Goal: Task Accomplishment & Management: Use online tool/utility

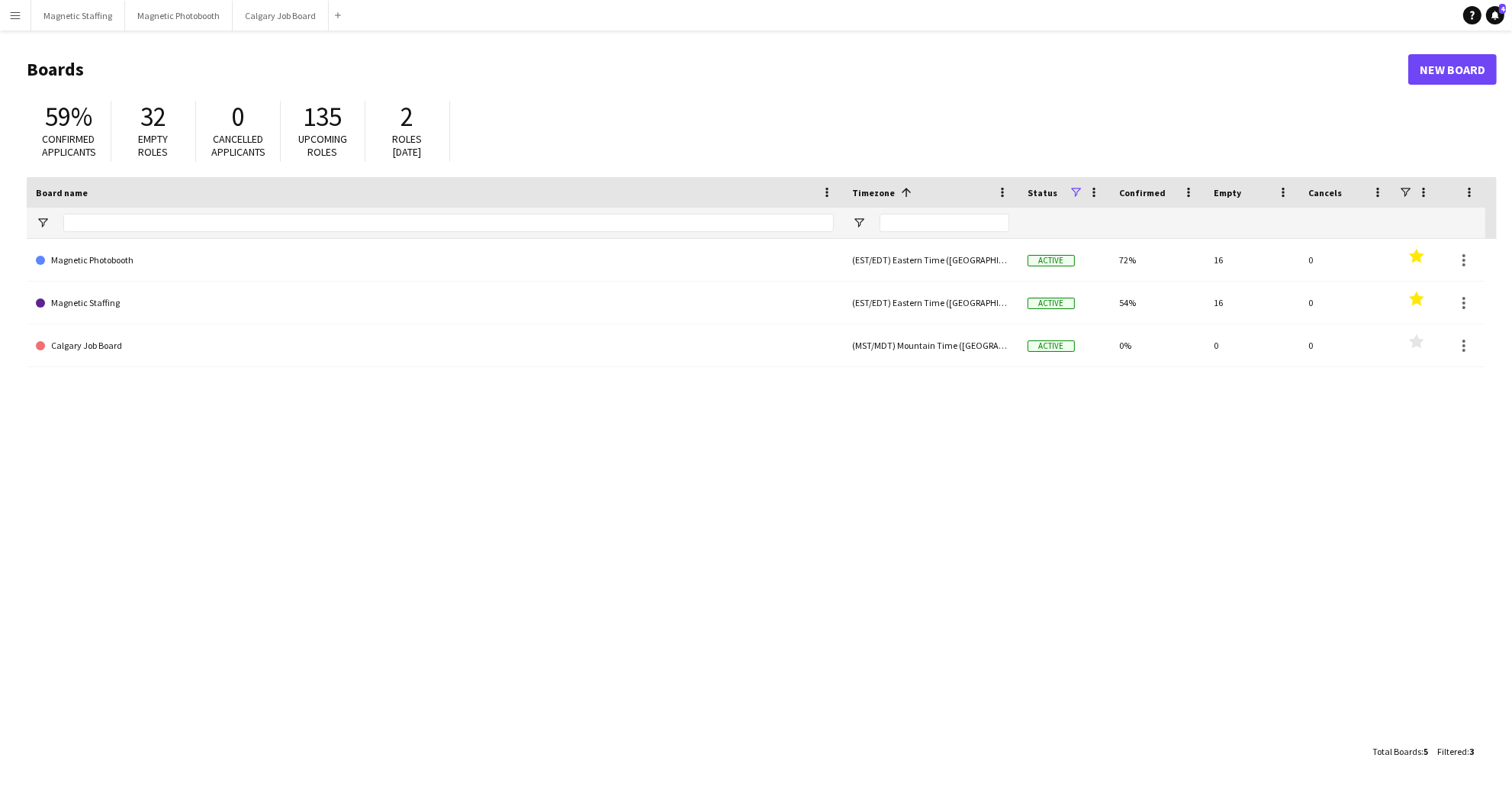
click at [18, 19] on app-icon "Menu" at bounding box center [15, 15] width 12 height 12
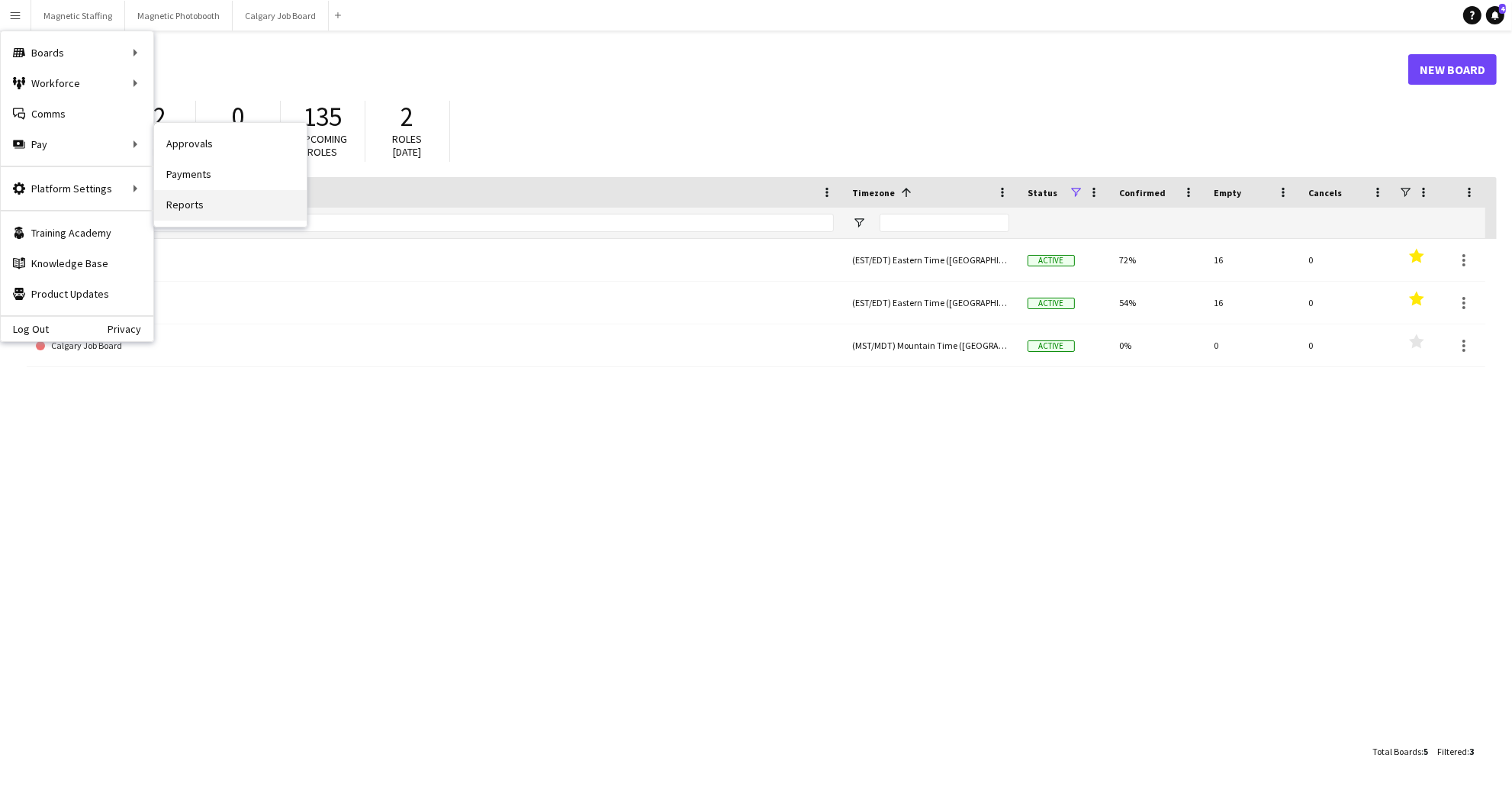
click at [187, 205] on link "Reports" at bounding box center [230, 206] width 153 height 31
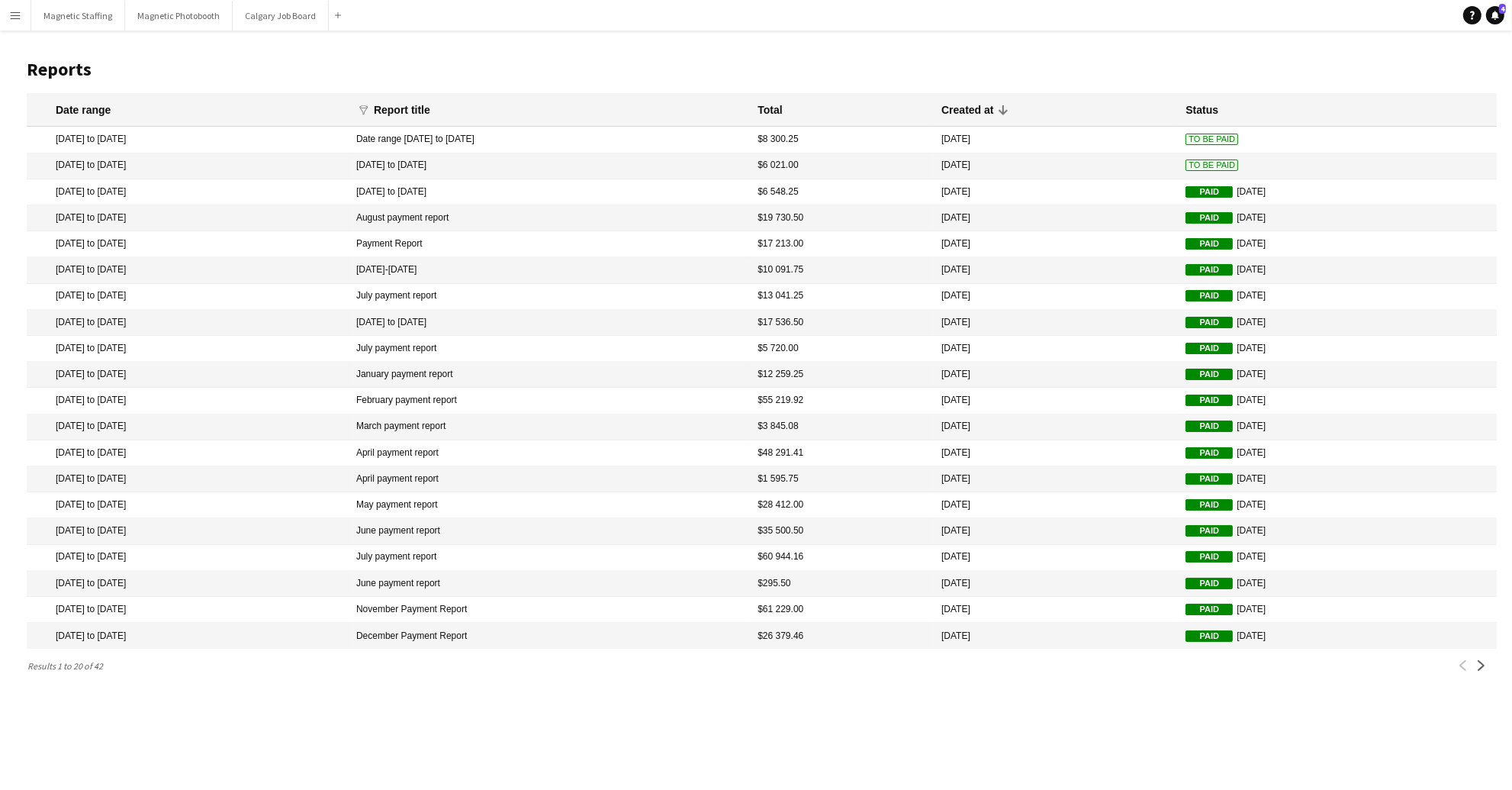
click at [190, 169] on mat-cell "[DATE] to [DATE]" at bounding box center [187, 166] width 322 height 26
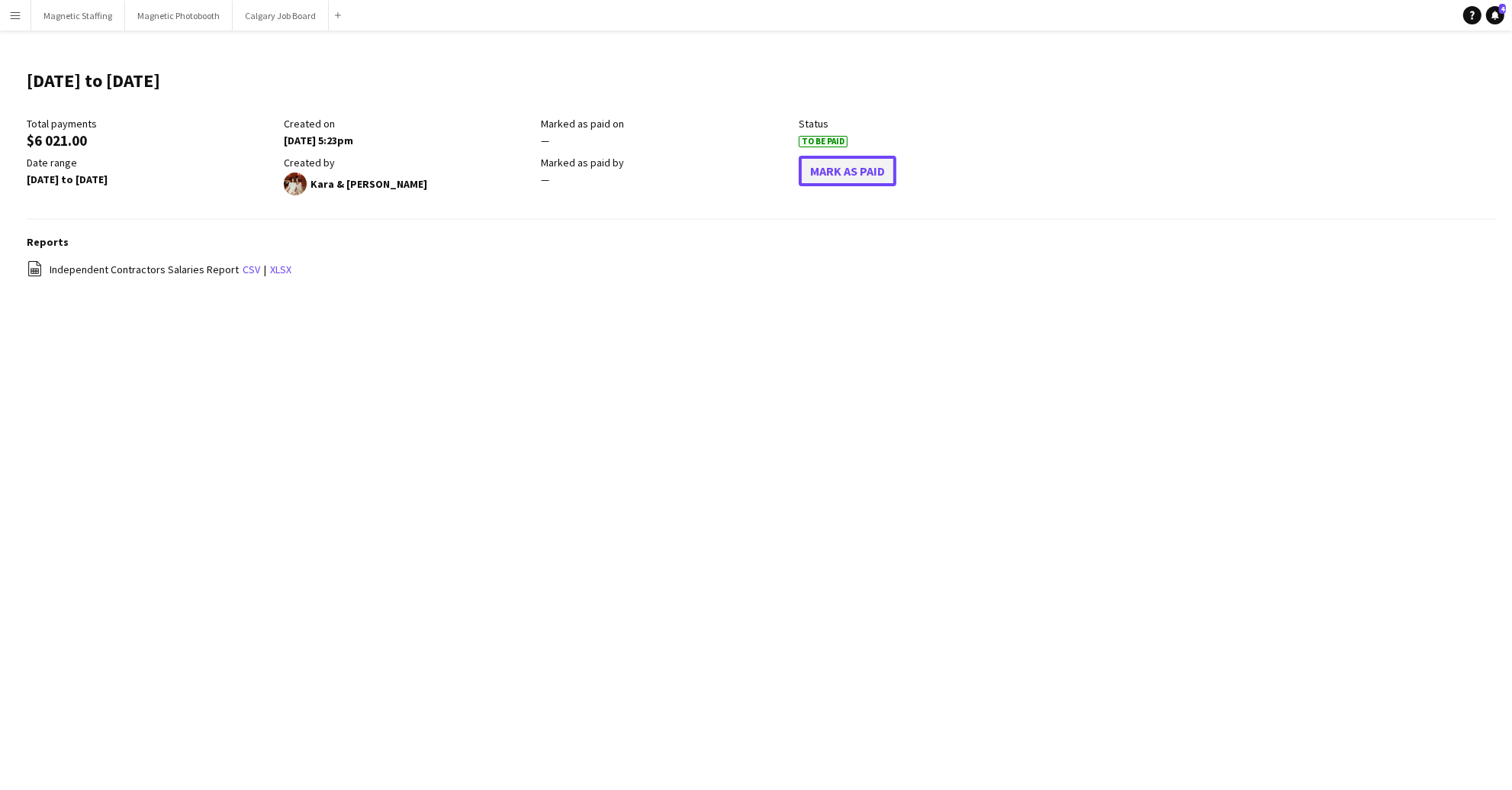
click at [834, 167] on button "Mark As Paid" at bounding box center [847, 171] width 98 height 31
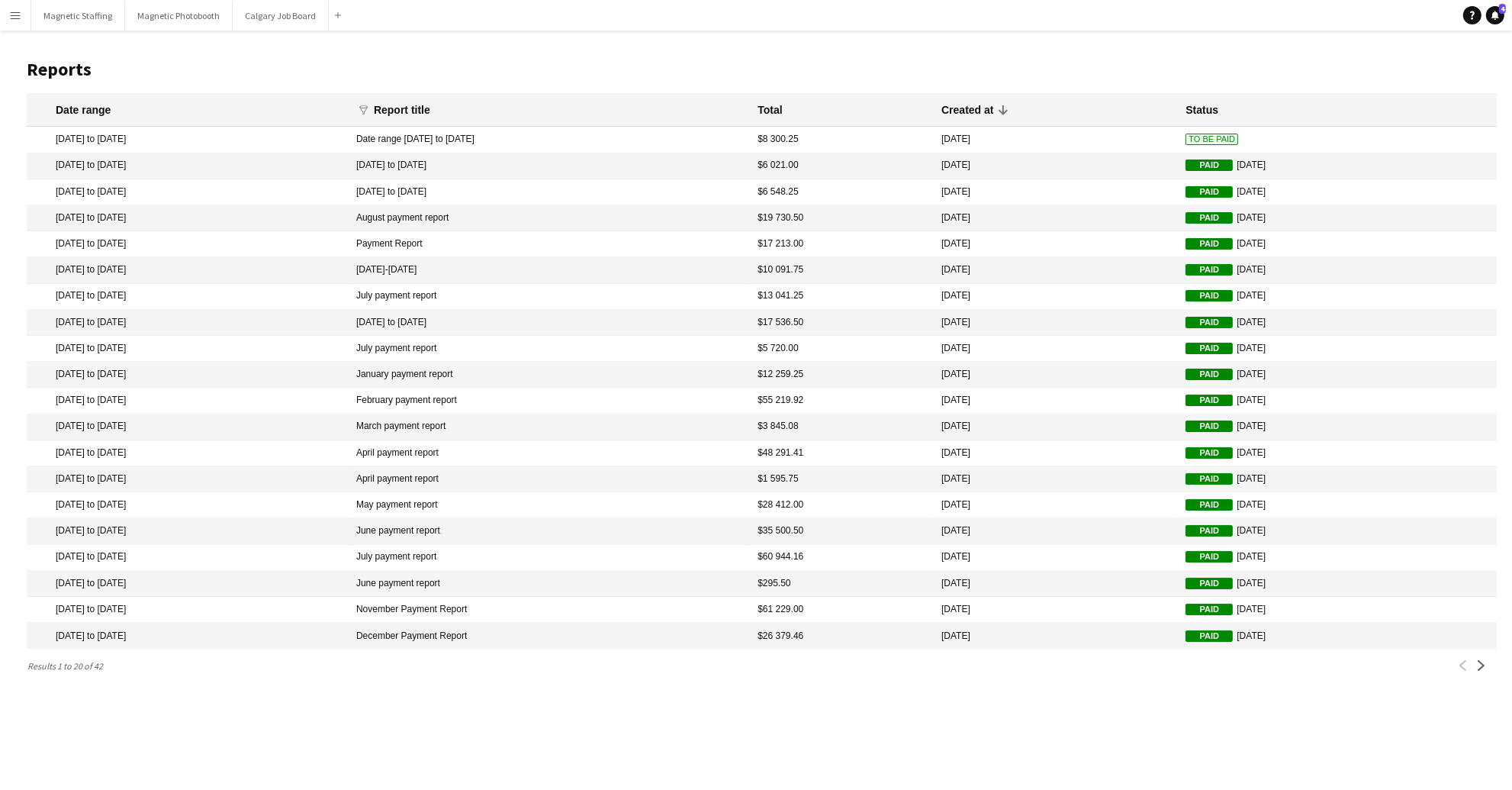
click at [1217, 139] on span "To Be Paid" at bounding box center [1211, 138] width 53 height 11
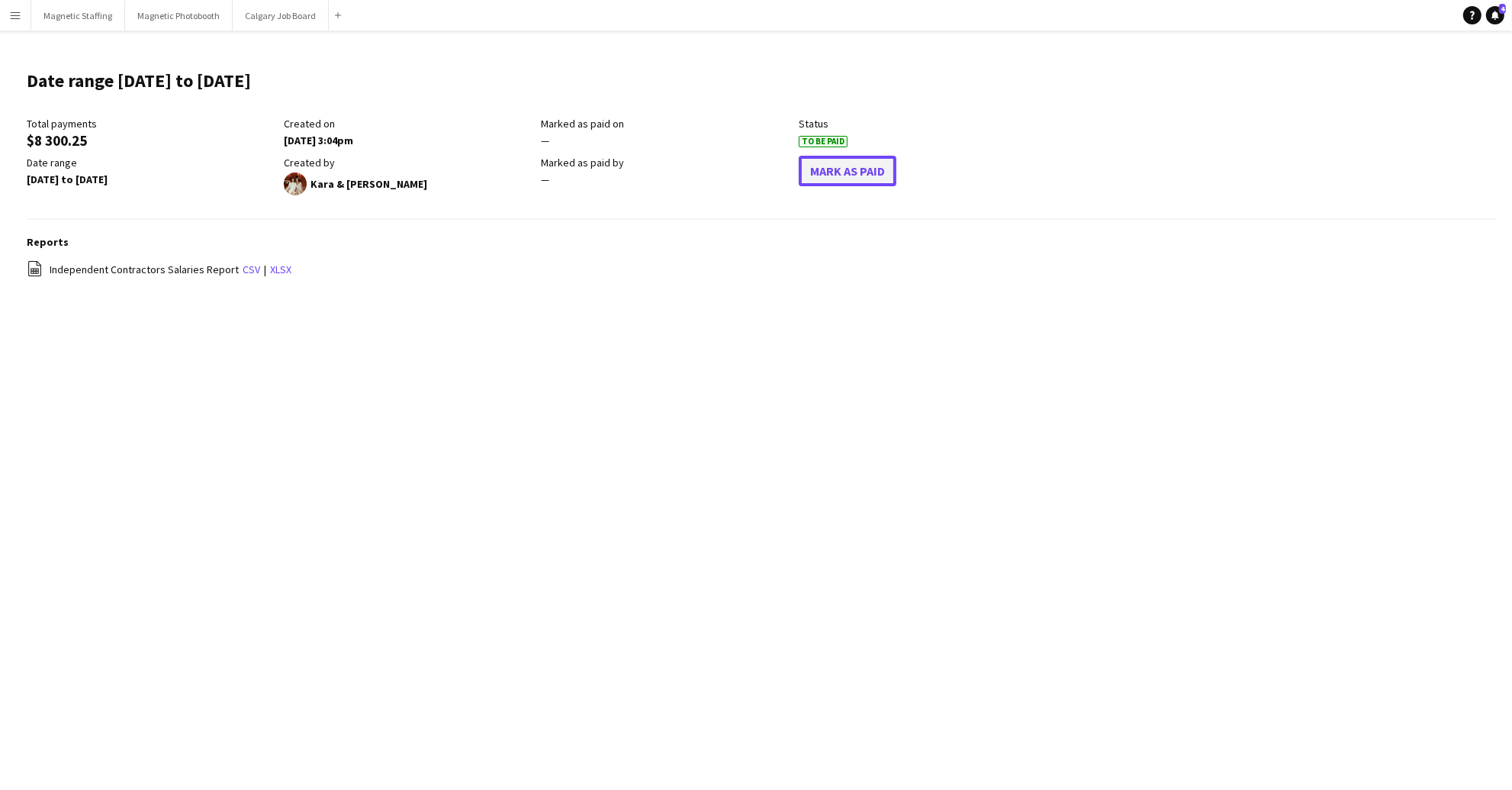
click at [852, 171] on button "Mark As Paid" at bounding box center [847, 171] width 98 height 31
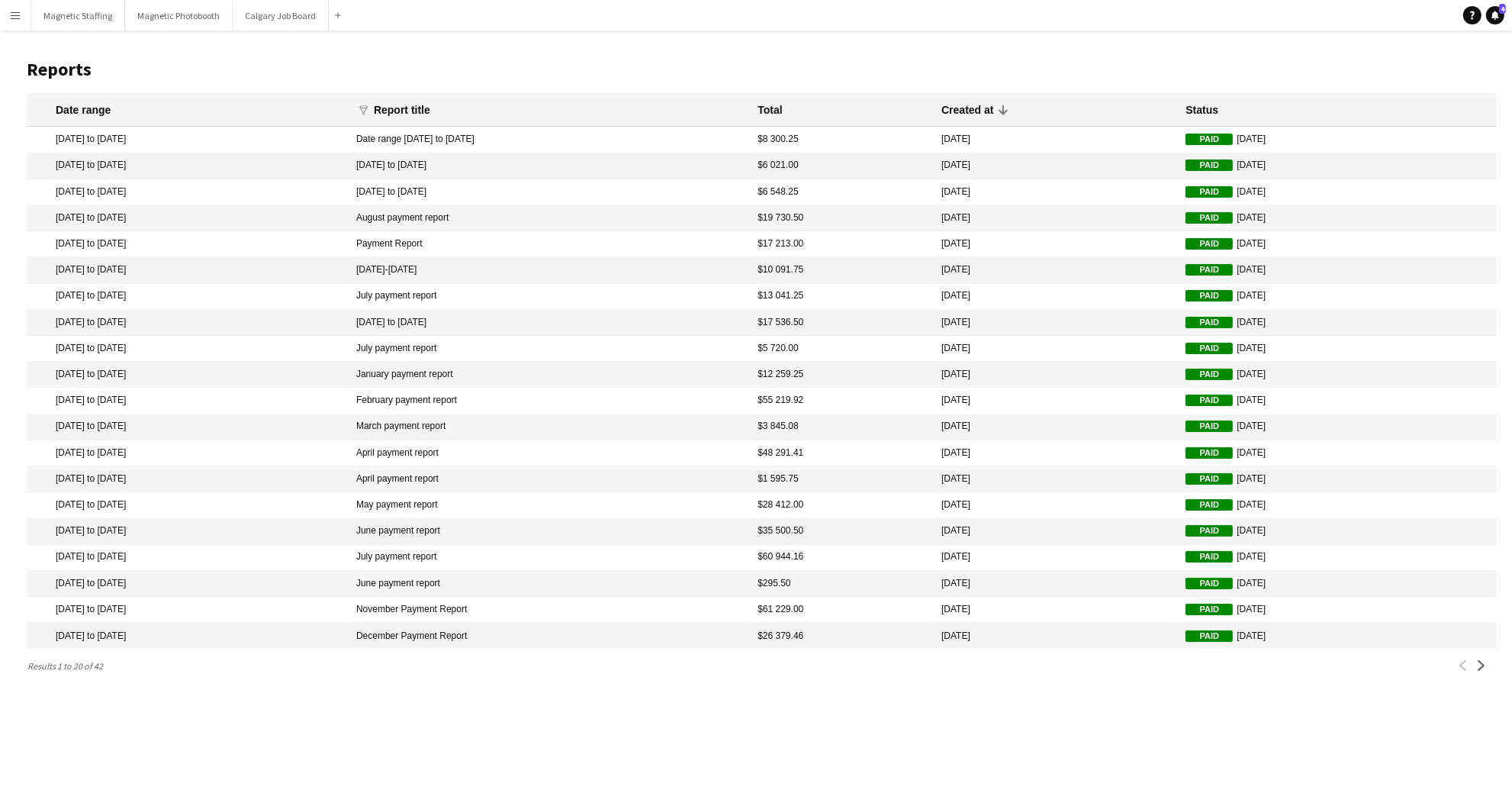
click at [22, 18] on button "Menu" at bounding box center [15, 15] width 31 height 31
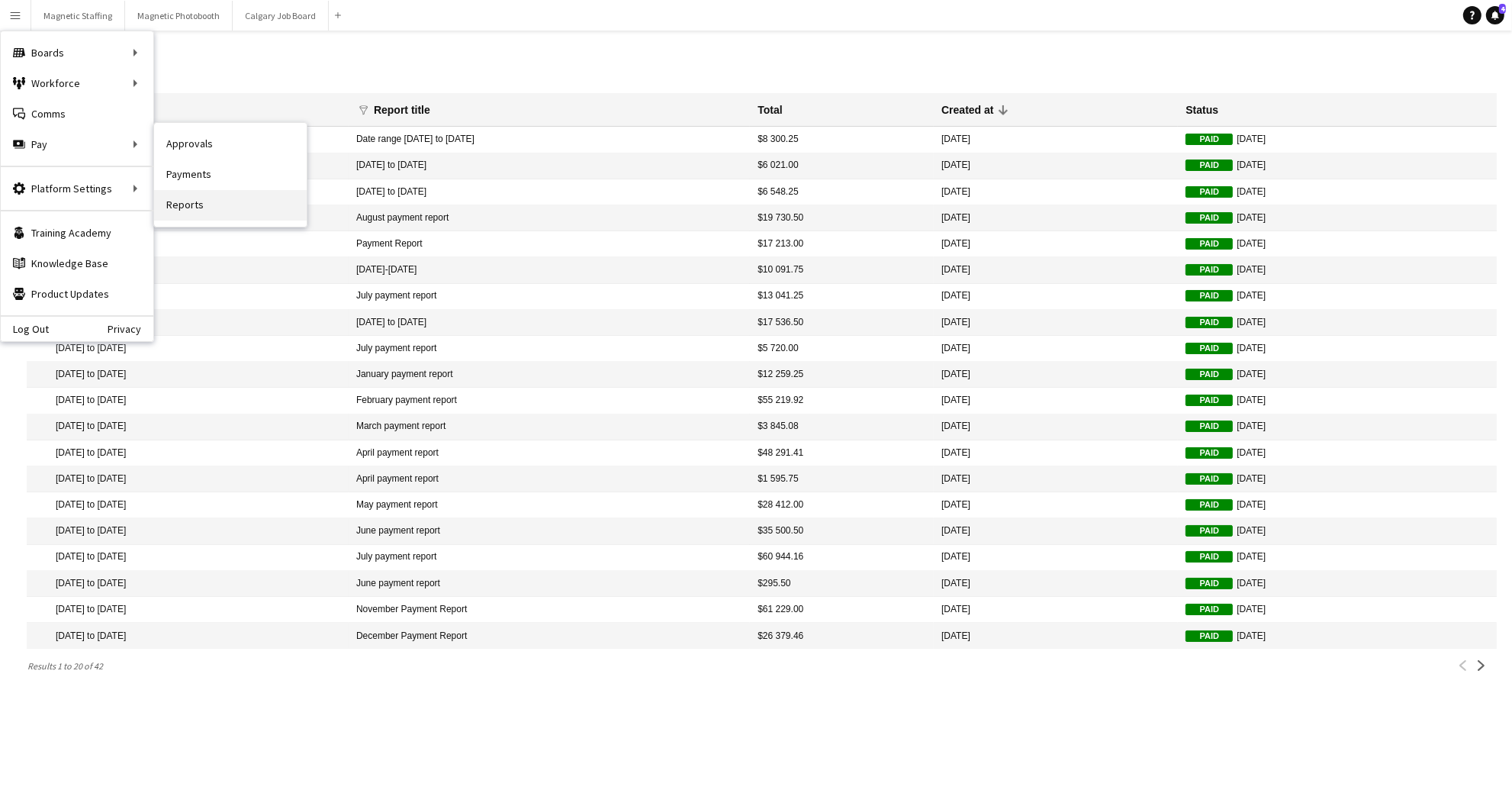
click at [223, 204] on link "Reports" at bounding box center [230, 206] width 153 height 31
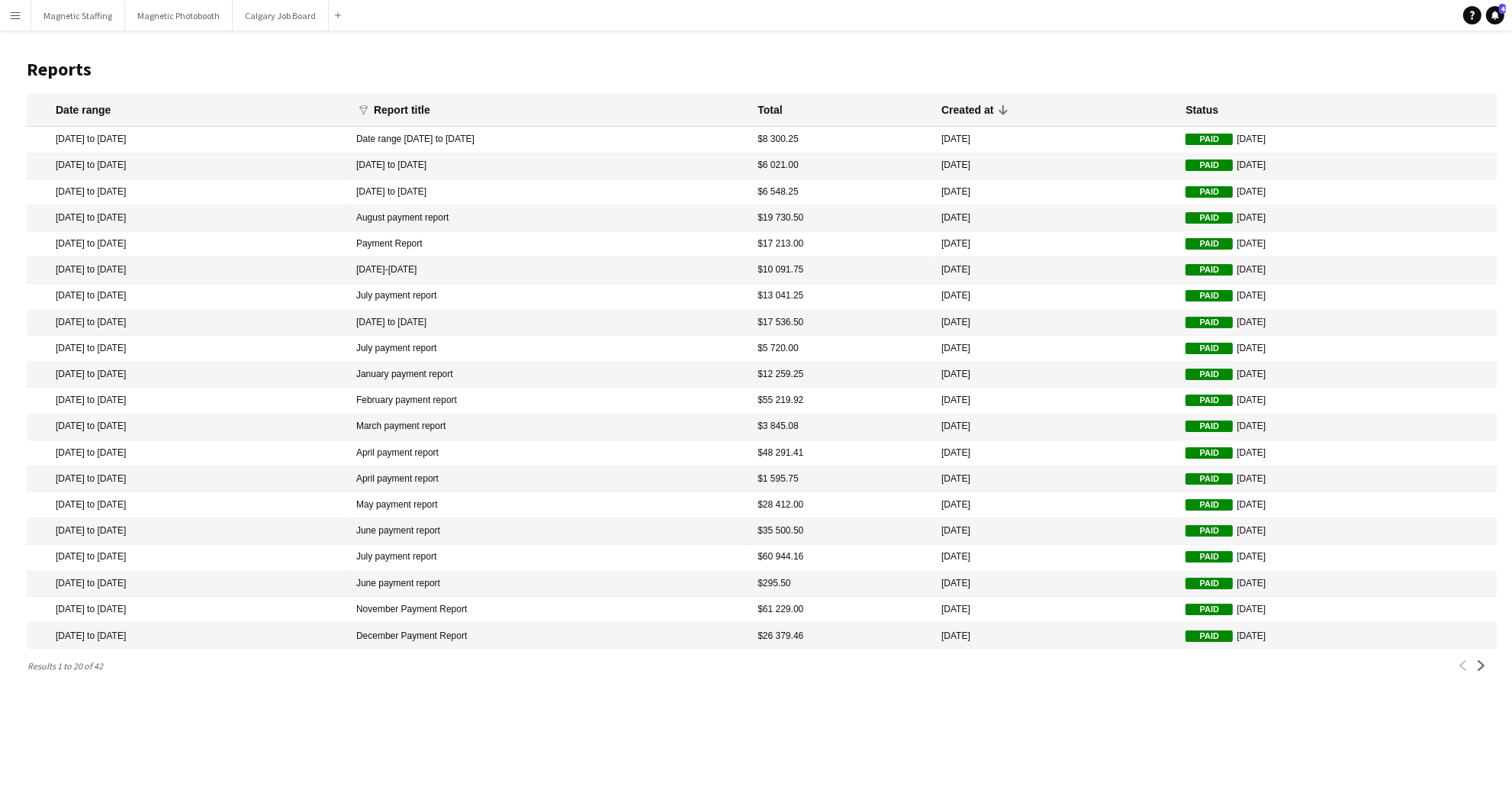
click at [13, 11] on app-icon "Menu" at bounding box center [15, 15] width 12 height 12
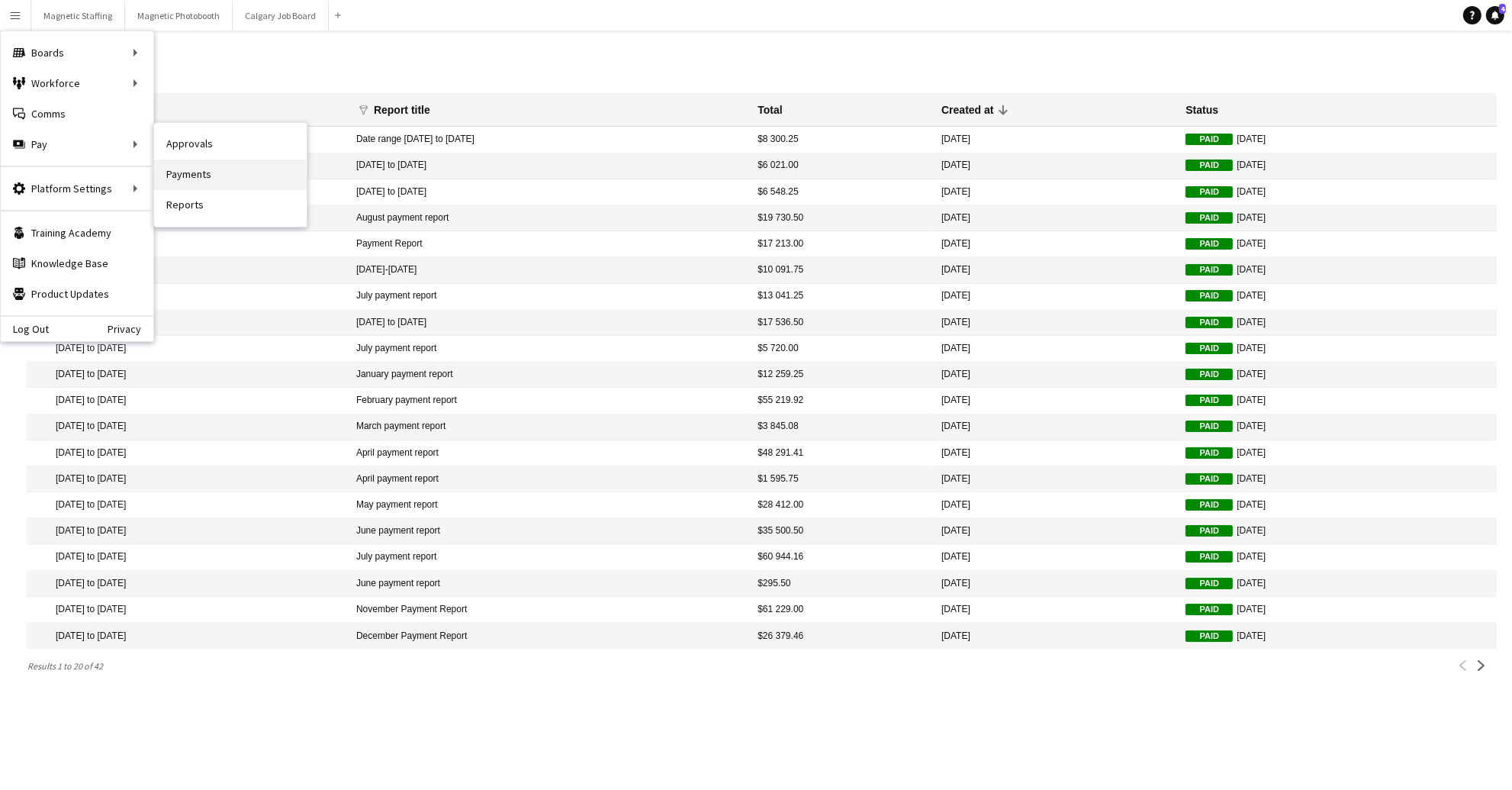
click at [184, 180] on link "Payments" at bounding box center [230, 175] width 153 height 31
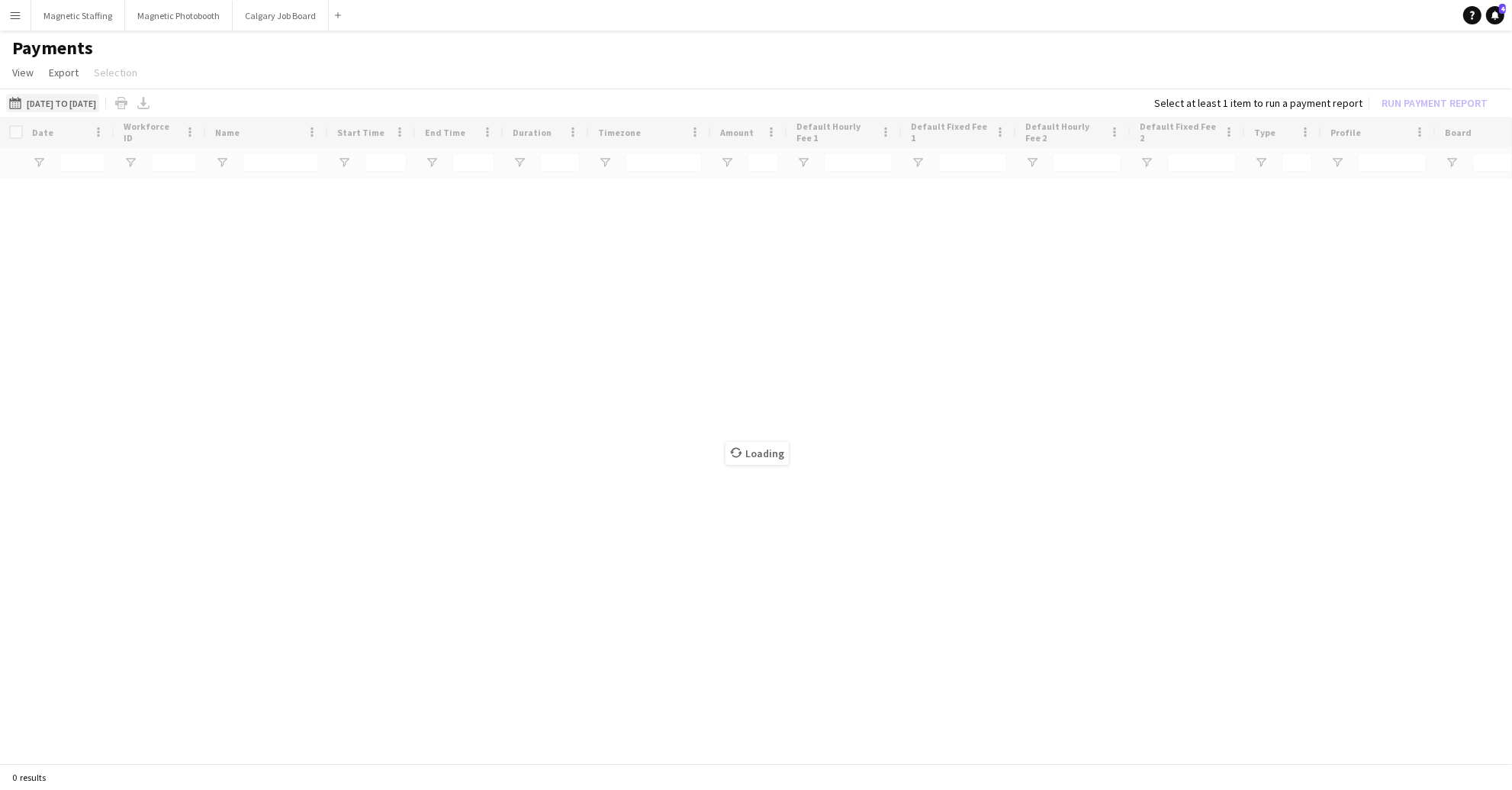
click at [93, 94] on button "[DATE] to [DATE] [DATE] to [DATE]" at bounding box center [53, 104] width 93 height 19
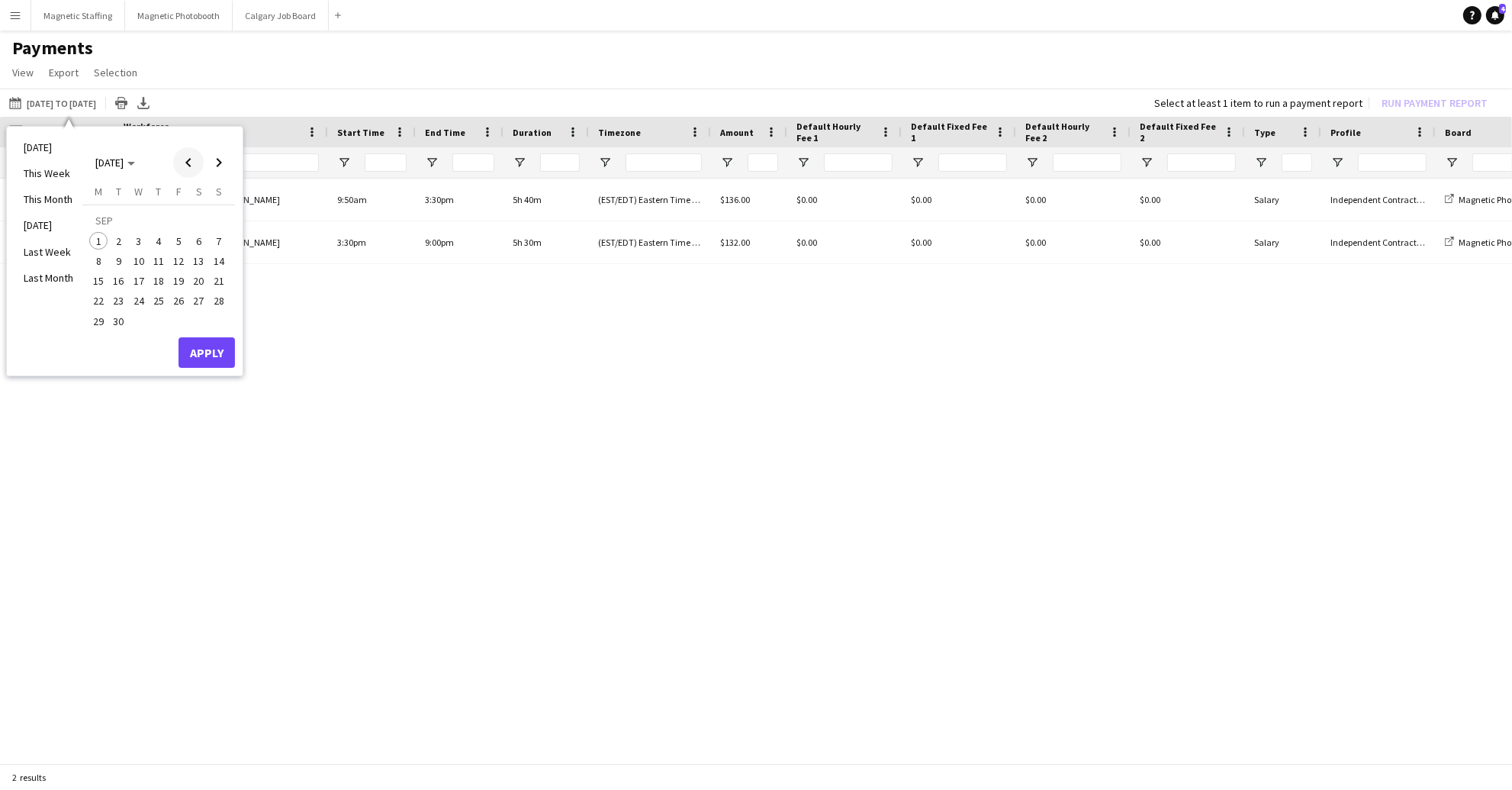
click at [185, 164] on span "Previous month" at bounding box center [188, 162] width 31 height 31
click at [117, 305] on span "26" at bounding box center [119, 306] width 19 height 19
click at [221, 163] on span "Next month" at bounding box center [219, 162] width 31 height 31
click at [99, 245] on span "1" at bounding box center [98, 241] width 19 height 19
click at [210, 357] on button "Apply" at bounding box center [206, 353] width 56 height 31
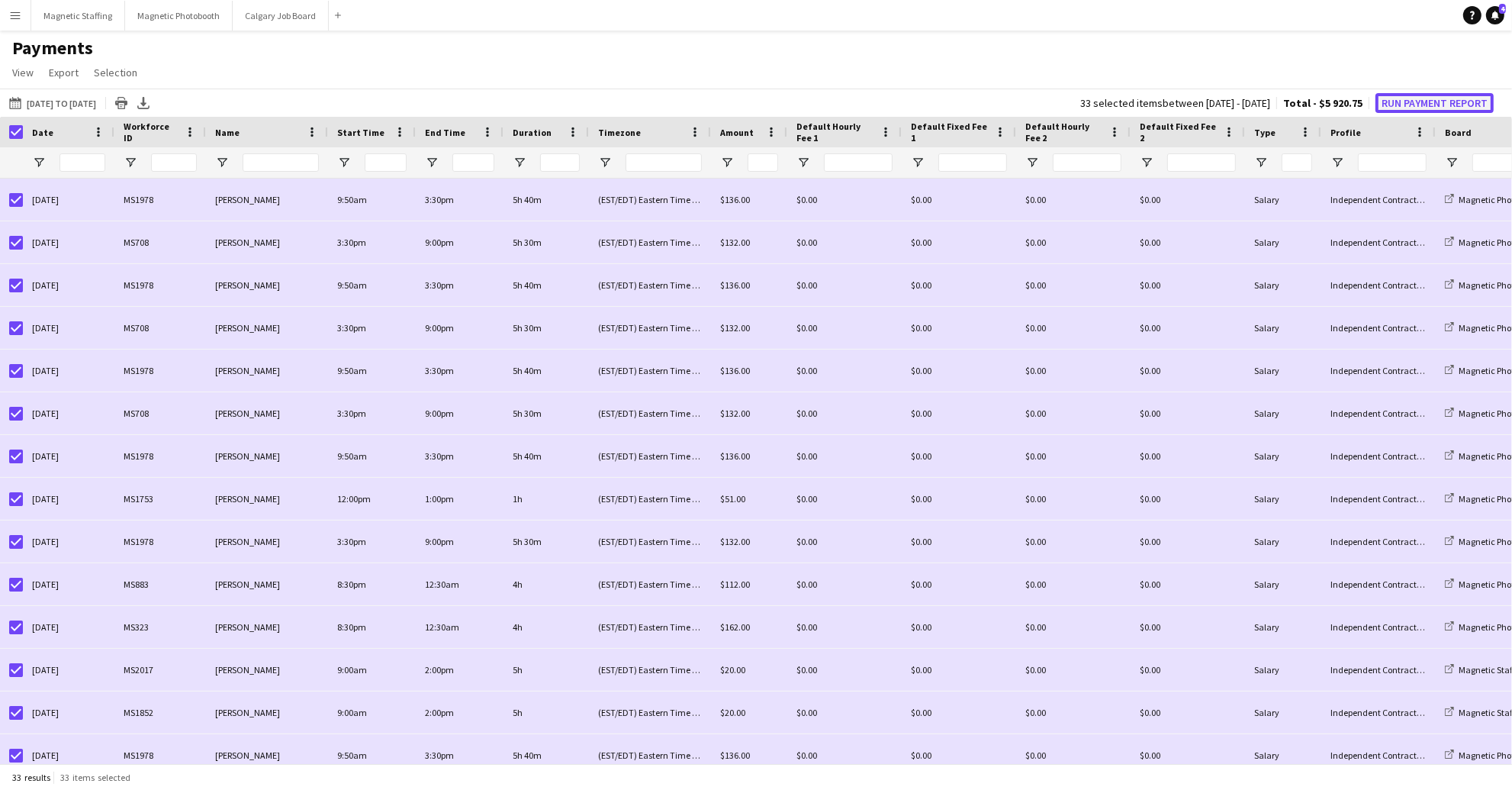
click at [1422, 104] on button "Run Payment Report" at bounding box center [1434, 103] width 118 height 20
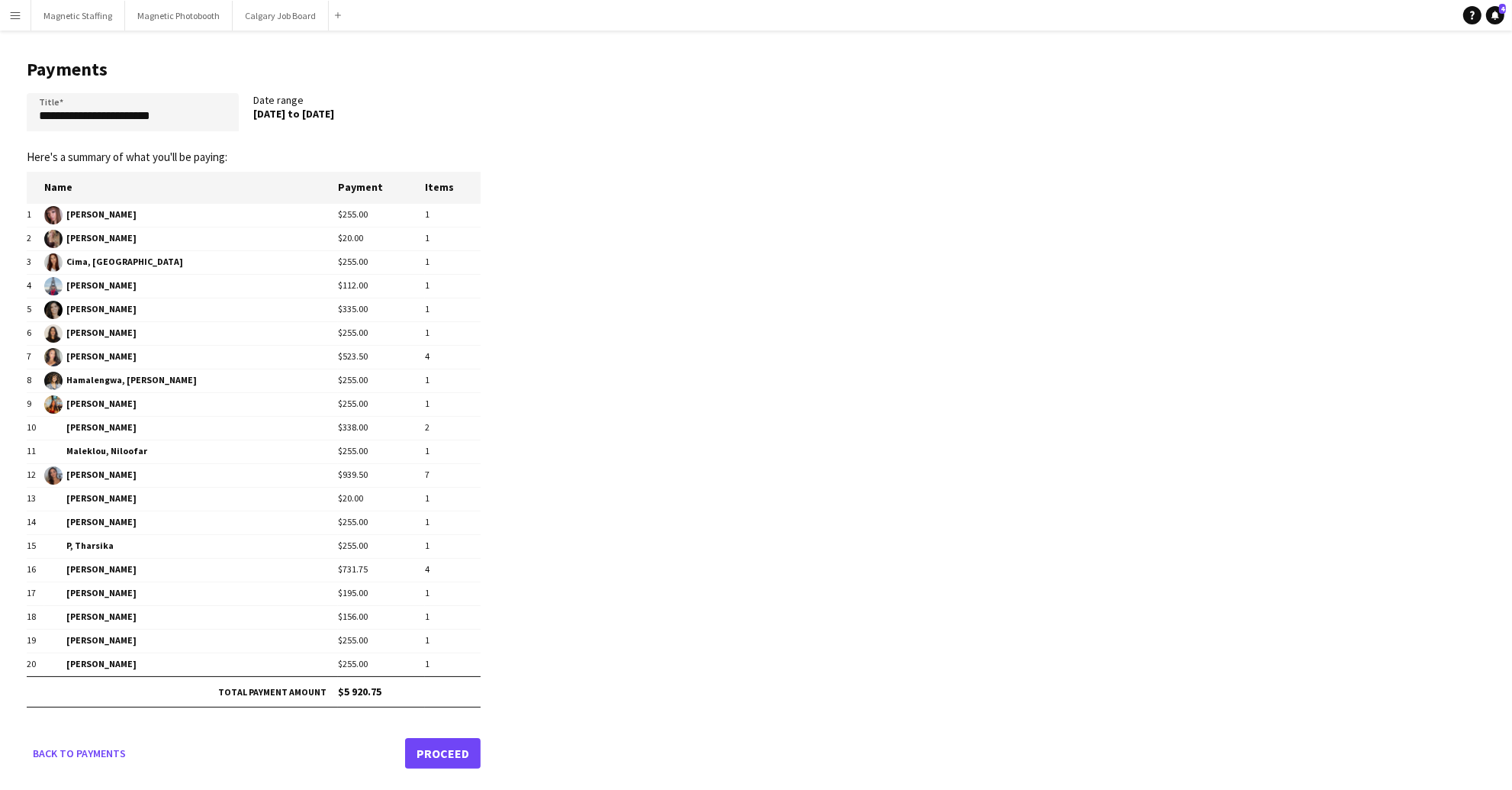
drag, startPoint x: 254, startPoint y: 113, endPoint x: 391, endPoint y: 111, distance: 137.0
click at [391, 111] on div "[DATE] to [DATE]" at bounding box center [360, 114] width 212 height 14
copy div "[DATE] to [DATE]"
click at [159, 116] on input "**********" at bounding box center [132, 112] width 212 height 38
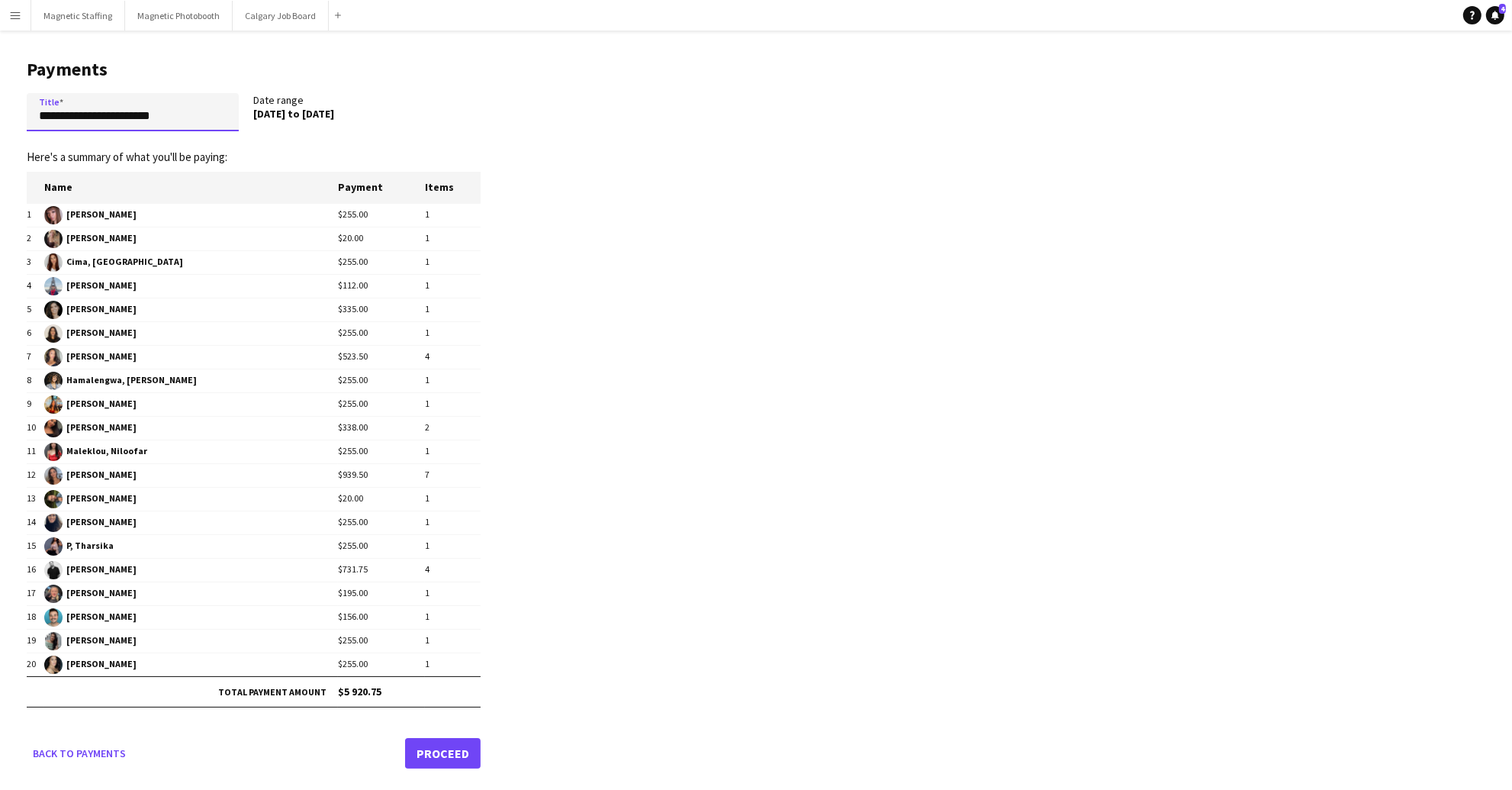
click at [159, 116] on input "**********" at bounding box center [132, 112] width 212 height 38
paste input "*"
type input "**********"
click at [445, 742] on link "Proceed" at bounding box center [442, 753] width 76 height 31
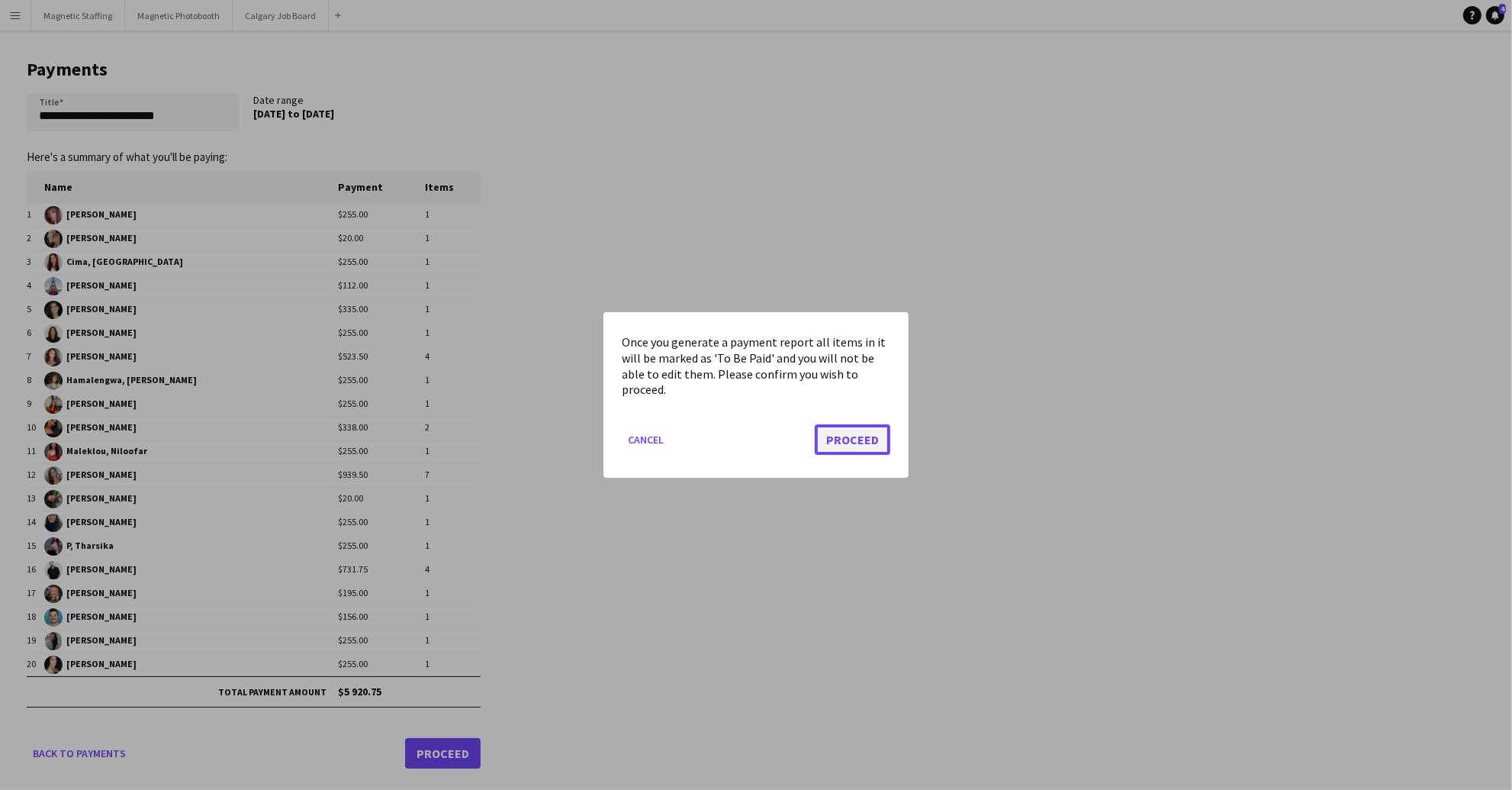
click at [862, 443] on button "Proceed" at bounding box center [852, 440] width 76 height 31
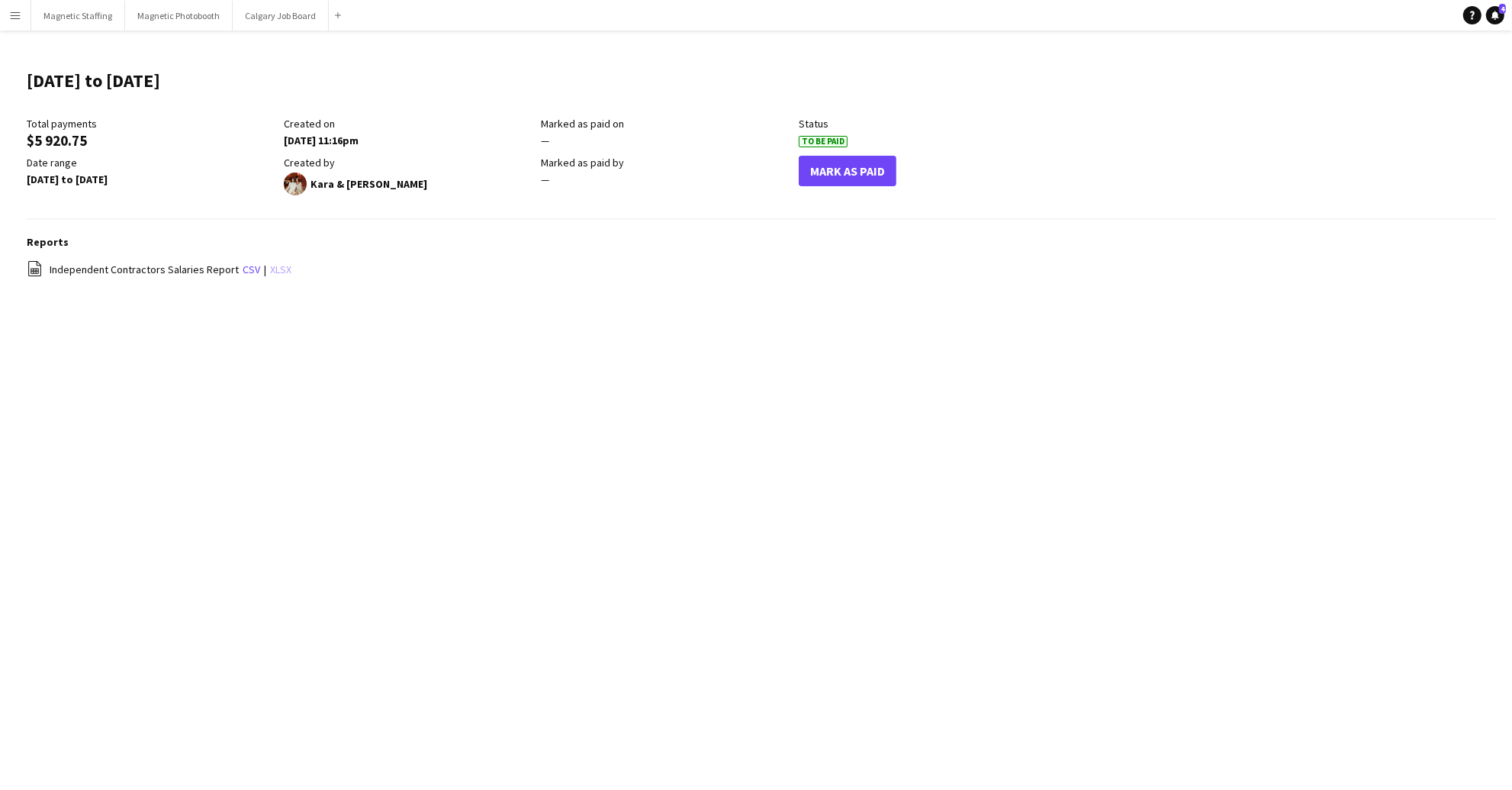
click at [272, 271] on link "xlsx" at bounding box center [280, 269] width 21 height 14
